Goal: Transaction & Acquisition: Purchase product/service

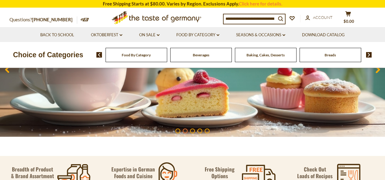
scroll to position [52, 0]
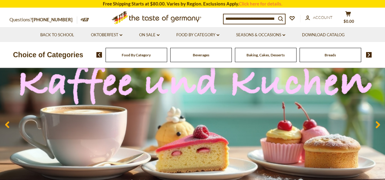
click at [378, 124] on use at bounding box center [378, 124] width 4 height 7
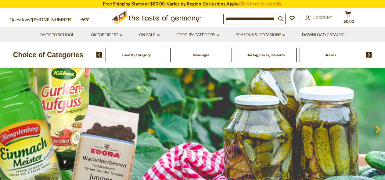
click at [378, 124] on span at bounding box center [378, 130] width 14 height 19
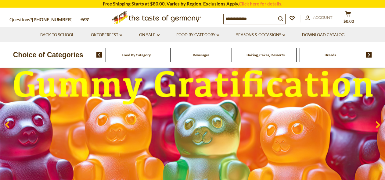
click at [378, 124] on use at bounding box center [378, 124] width 4 height 7
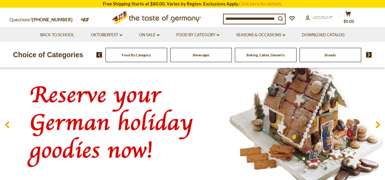
click at [378, 124] on use at bounding box center [378, 124] width 4 height 7
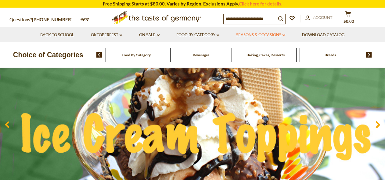
click at [260, 34] on link "Seasons & Occasions dropdown_arrow" at bounding box center [260, 35] width 49 height 7
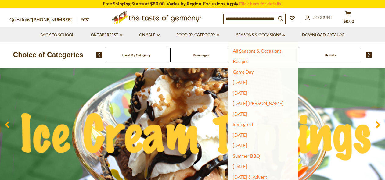
scroll to position [53, 0]
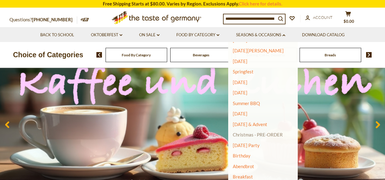
click at [252, 136] on link "Christmas - PRE-ORDER" at bounding box center [258, 135] width 50 height 9
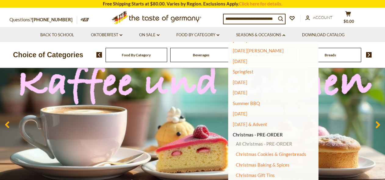
click at [253, 143] on link "All Christmas - PRE-ORDER" at bounding box center [264, 143] width 56 height 5
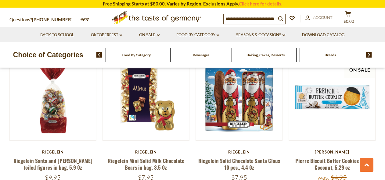
scroll to position [1342, 0]
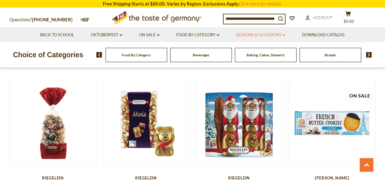
click at [276, 33] on link "Seasons & Occasions dropdown_arrow" at bounding box center [260, 35] width 49 height 7
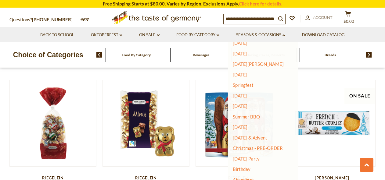
scroll to position [40, 0]
click at [259, 148] on link "Christmas - PRE-ORDER" at bounding box center [258, 147] width 50 height 9
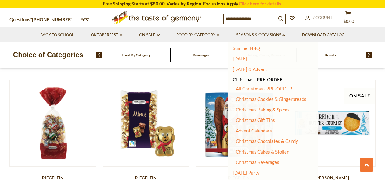
scroll to position [110, 0]
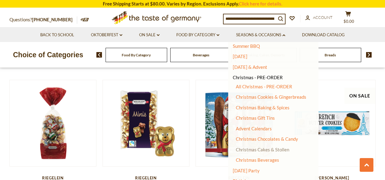
click at [252, 151] on link "Christmas Cakes & Stollen" at bounding box center [262, 149] width 53 height 5
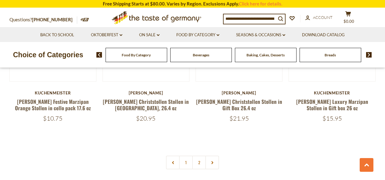
scroll to position [1438, 0]
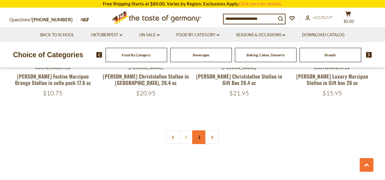
click at [199, 131] on link "2" at bounding box center [199, 138] width 14 height 14
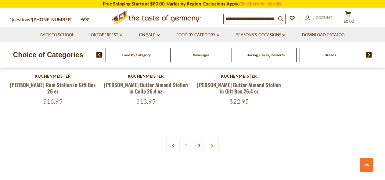
scroll to position [1201, 0]
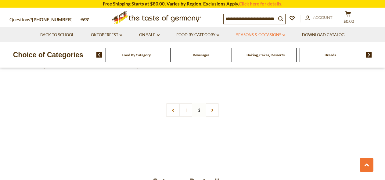
click at [269, 34] on link "Seasons & Occasions dropdown_arrow" at bounding box center [260, 35] width 49 height 7
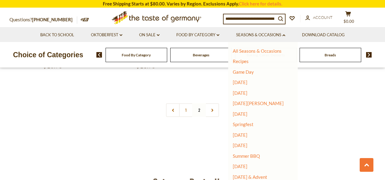
scroll to position [54, 0]
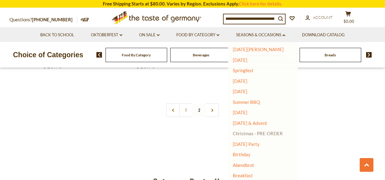
click at [277, 134] on link "Christmas - PRE-ORDER" at bounding box center [258, 133] width 50 height 9
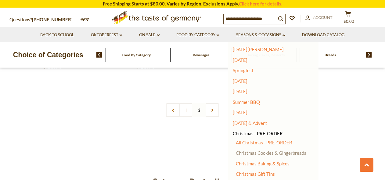
click at [284, 151] on link "Christmas Cookies & Gingerbreads" at bounding box center [271, 152] width 71 height 5
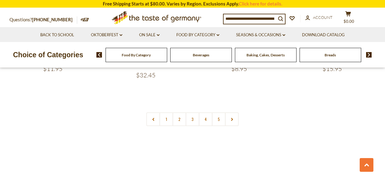
scroll to position [1500, 0]
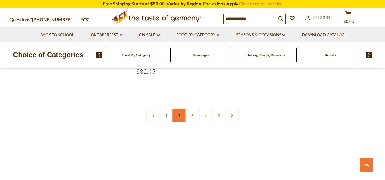
click at [180, 109] on link "2" at bounding box center [180, 116] width 14 height 14
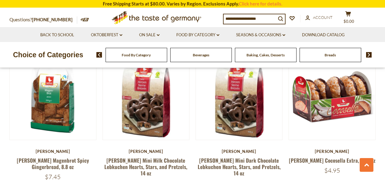
scroll to position [1392, 0]
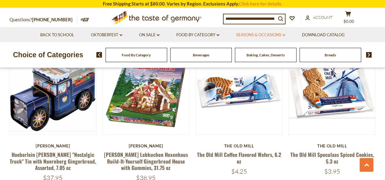
click at [266, 33] on link "Seasons & Occasions dropdown_arrow" at bounding box center [260, 35] width 49 height 7
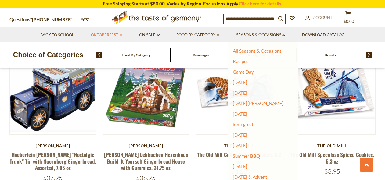
click at [99, 35] on link "Oktoberfest dropdown_arrow" at bounding box center [106, 35] width 31 height 7
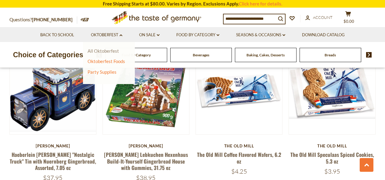
click at [100, 50] on link "All Oktoberfest" at bounding box center [103, 50] width 31 height 5
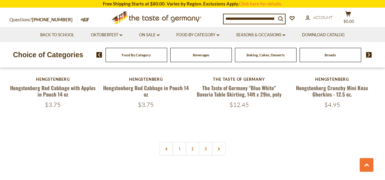
scroll to position [1468, 0]
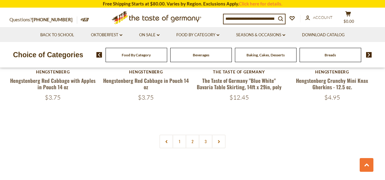
click at [191, 135] on link "2" at bounding box center [193, 142] width 14 height 14
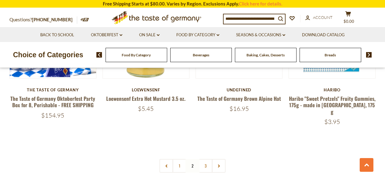
scroll to position [1449, 0]
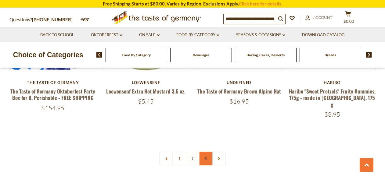
click at [207, 152] on link "3" at bounding box center [206, 159] width 14 height 14
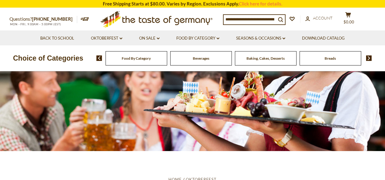
scroll to position [0, 0]
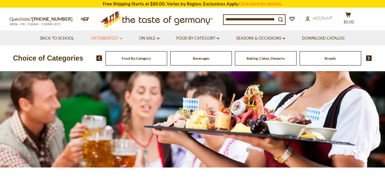
click at [96, 38] on link "Oktoberfest dropdown_arrow" at bounding box center [106, 38] width 31 height 7
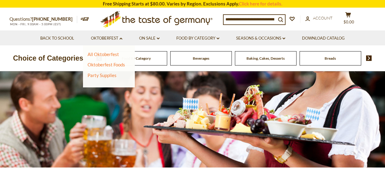
click at [374, 38] on nav "Back to School Oktoberfest dropdown_arrow All Oktoberfest Oktoberfest Foods Par…" at bounding box center [192, 38] width 366 height 15
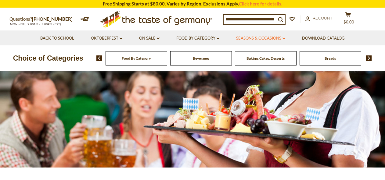
click at [268, 38] on link "Seasons & Occasions dropdown_arrow" at bounding box center [260, 38] width 49 height 7
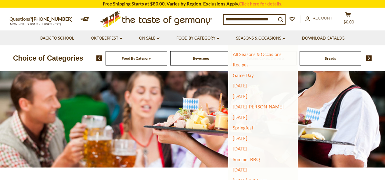
click at [374, 31] on nav "Back to School Oktoberfest dropdown_arrow All Oktoberfest Oktoberfest Foods Par…" at bounding box center [192, 38] width 366 height 15
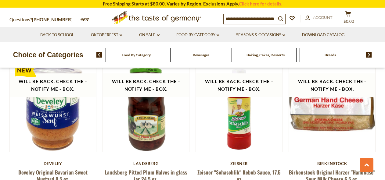
scroll to position [473, 0]
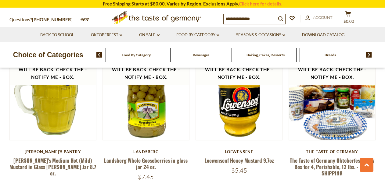
click at [141, 18] on icon ".st0{fill:#EDD300;} .st1{fill:#D33E21;}" at bounding box center [157, 17] width 114 height 19
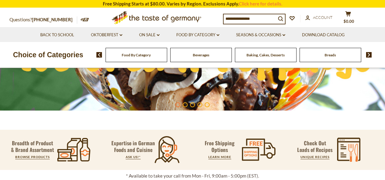
scroll to position [30, 0]
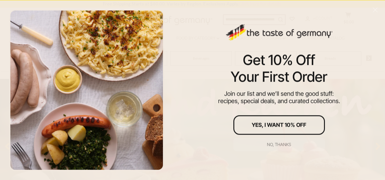
click at [281, 146] on div "No, thanks" at bounding box center [279, 145] width 24 height 4
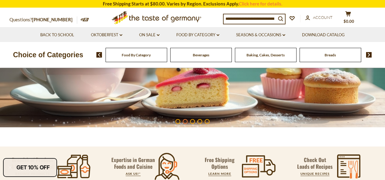
scroll to position [120, 0]
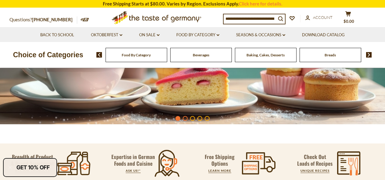
click at [176, 119] on li "1" at bounding box center [178, 118] width 5 height 5
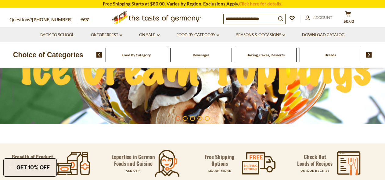
click at [187, 81] on img at bounding box center [192, 57] width 385 height 135
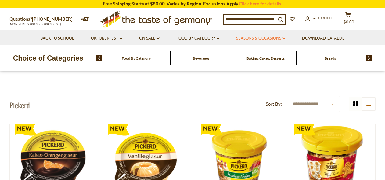
click at [270, 38] on link "Seasons & Occasions dropdown_arrow" at bounding box center [260, 38] width 49 height 7
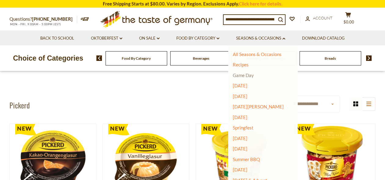
click at [247, 75] on link "Game Day" at bounding box center [243, 75] width 21 height 5
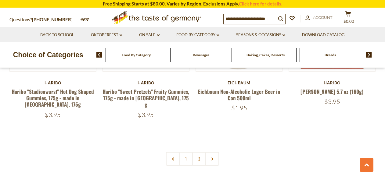
scroll to position [1381, 0]
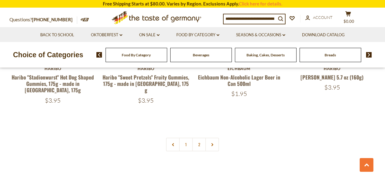
click at [241, 16] on input at bounding box center [250, 18] width 52 height 9
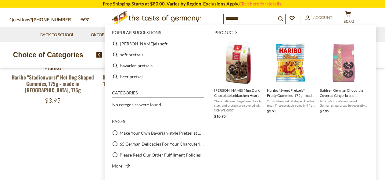
type input "********"
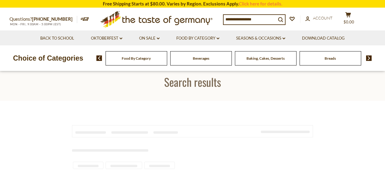
type input "********"
